Goal: Task Accomplishment & Management: Use online tool/utility

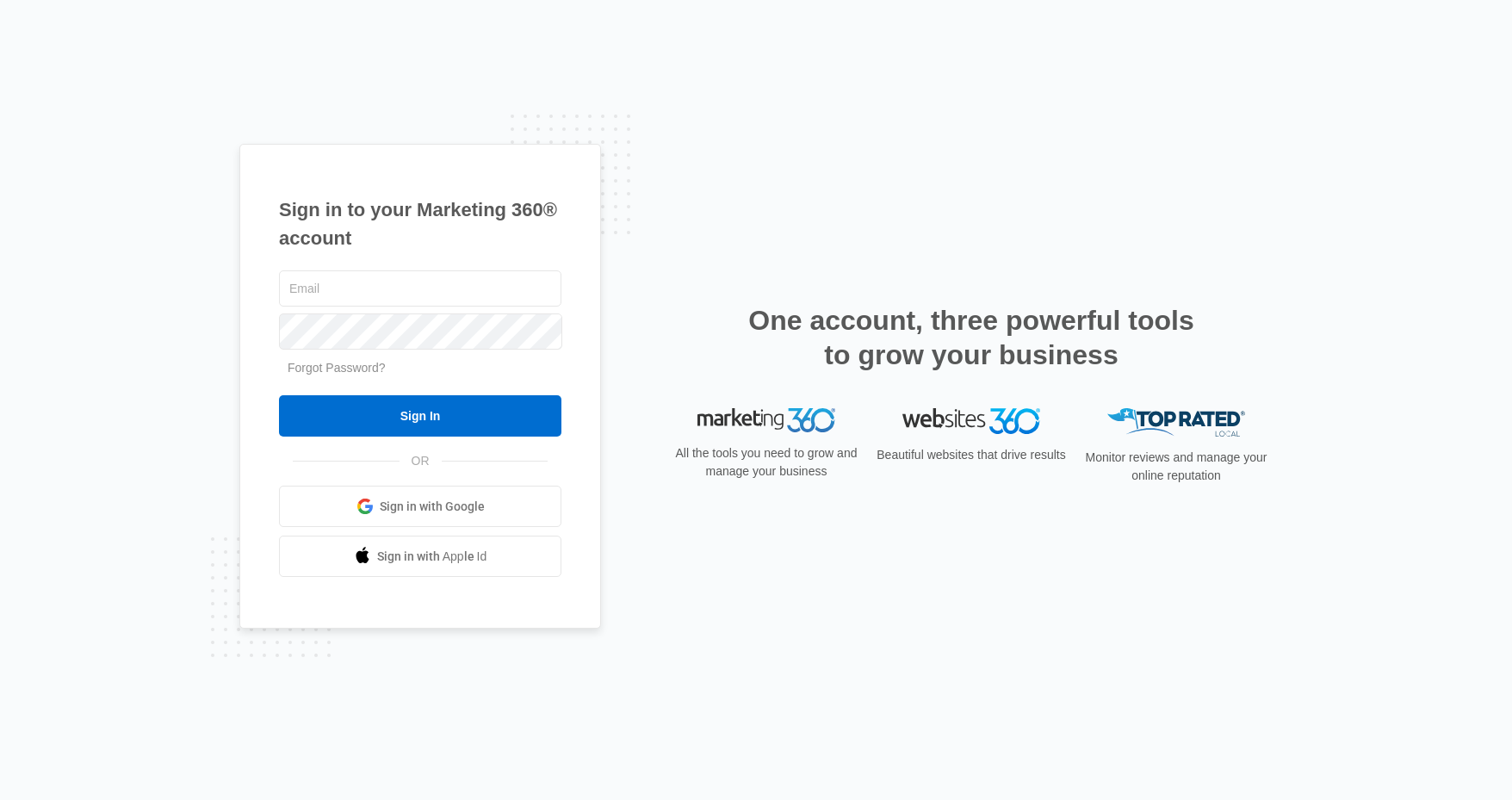
type input "[PERSON_NAME][EMAIL_ADDRESS][DOMAIN_NAME]"
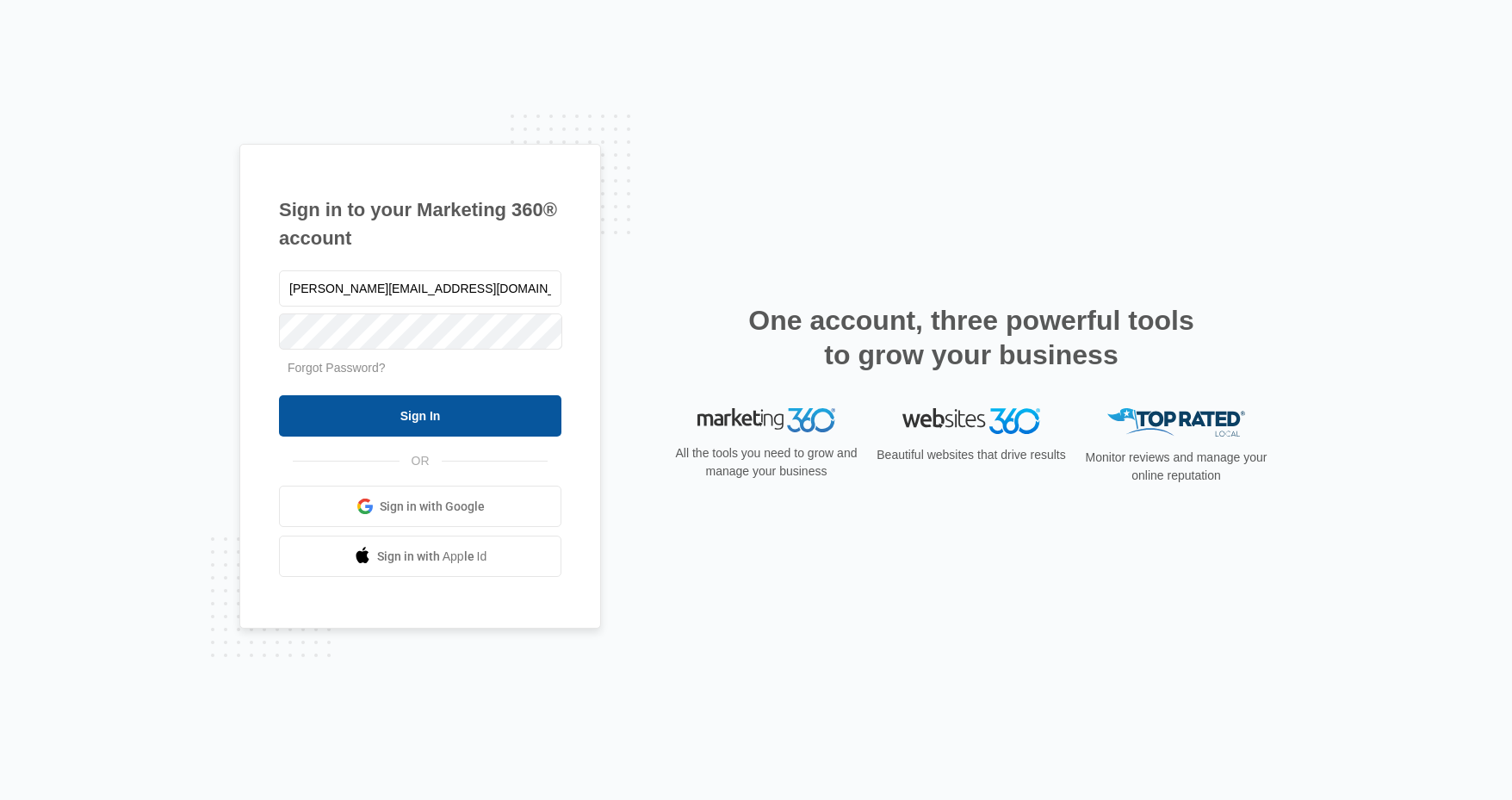
drag, startPoint x: 366, startPoint y: 441, endPoint x: 370, endPoint y: 416, distance: 25.3
click at [366, 440] on div "macey@o2bkids.com Forgot Password? Sign In OR Sign in with Google Sign in with …" at bounding box center [420, 422] width 283 height 311
click at [370, 415] on input "Sign In" at bounding box center [420, 416] width 283 height 41
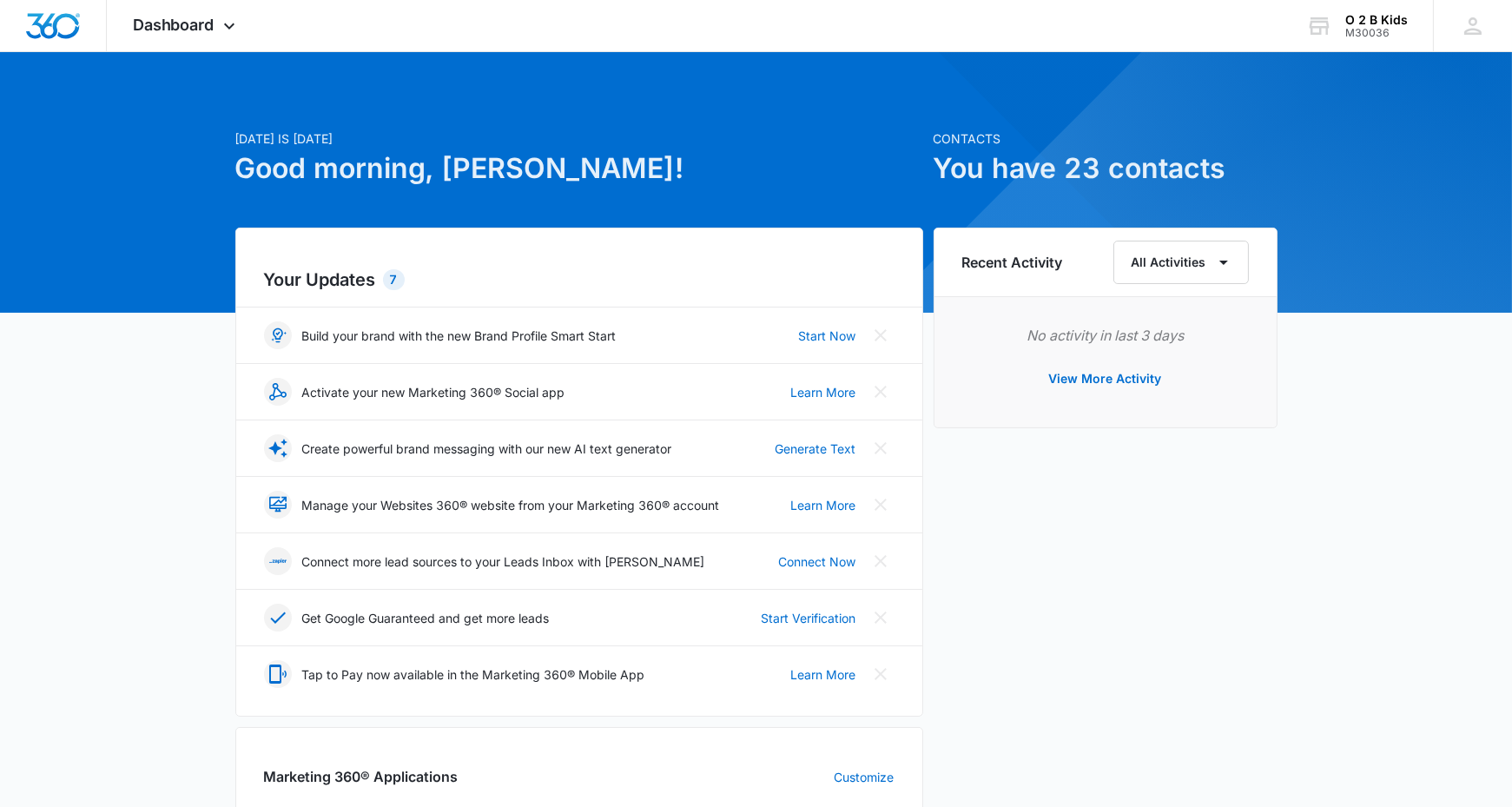
scroll to position [521, 0]
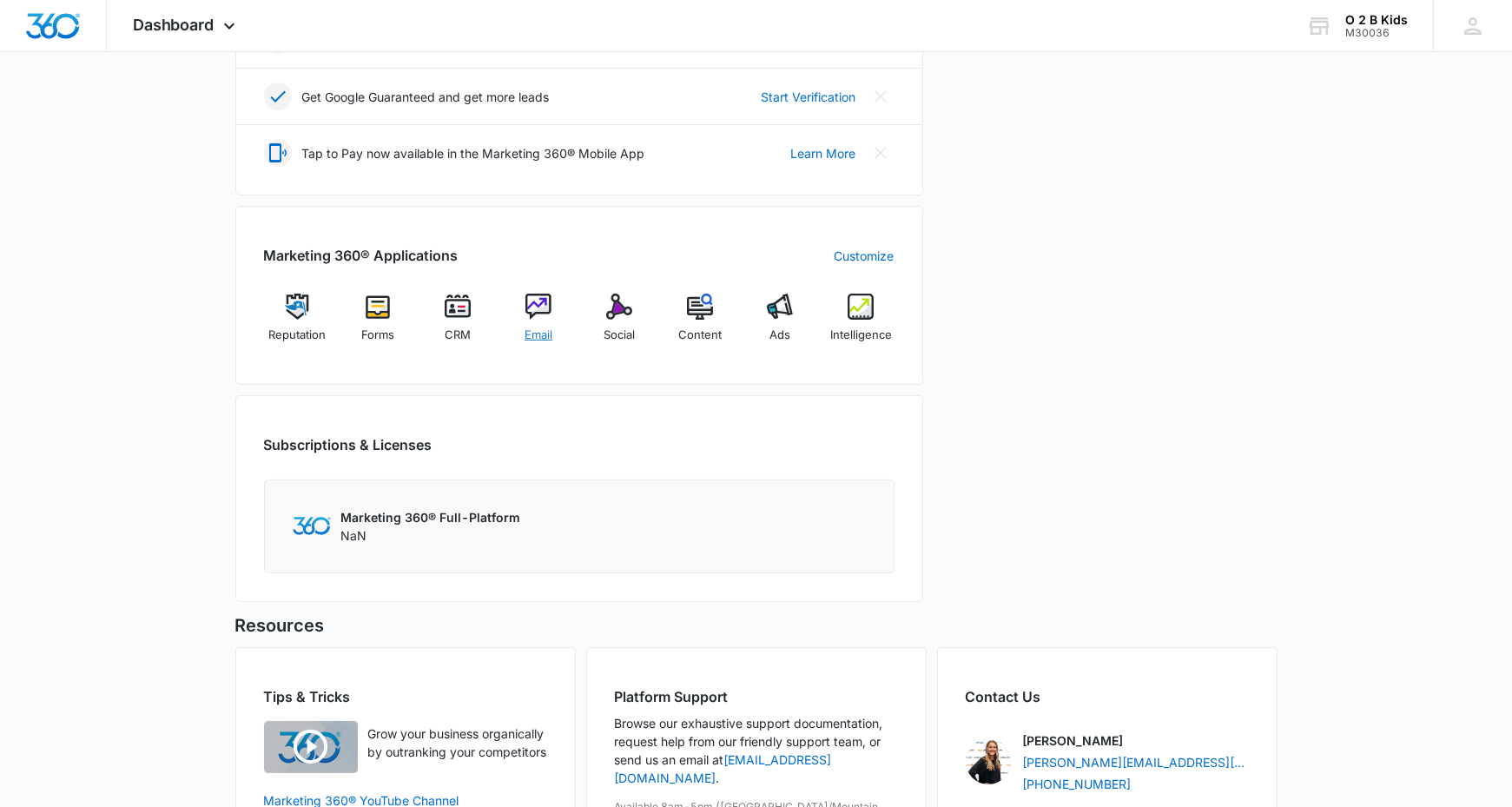
click at [532, 317] on div "Email" at bounding box center [539, 325] width 67 height 63
